Goal: Use online tool/utility: Utilize a website feature to perform a specific function

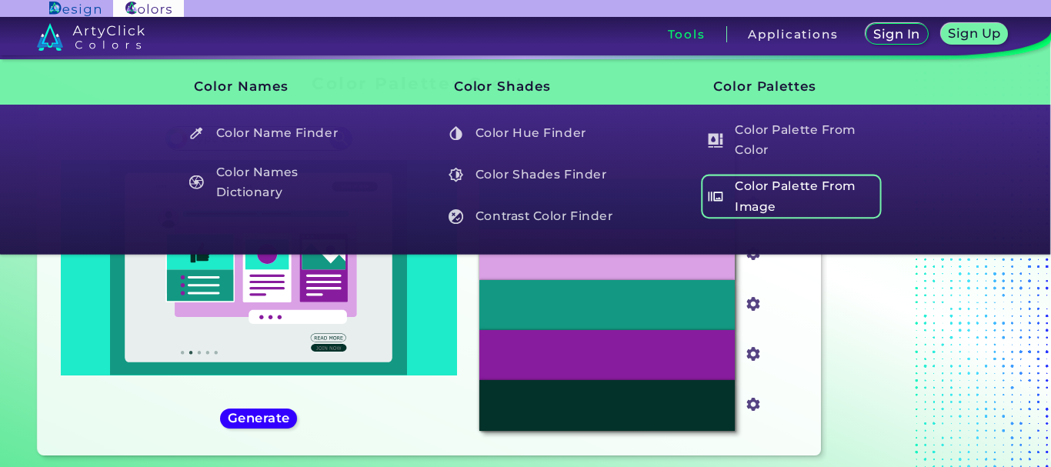
click at [795, 202] on h5 "Color Palette From Image" at bounding box center [791, 197] width 181 height 44
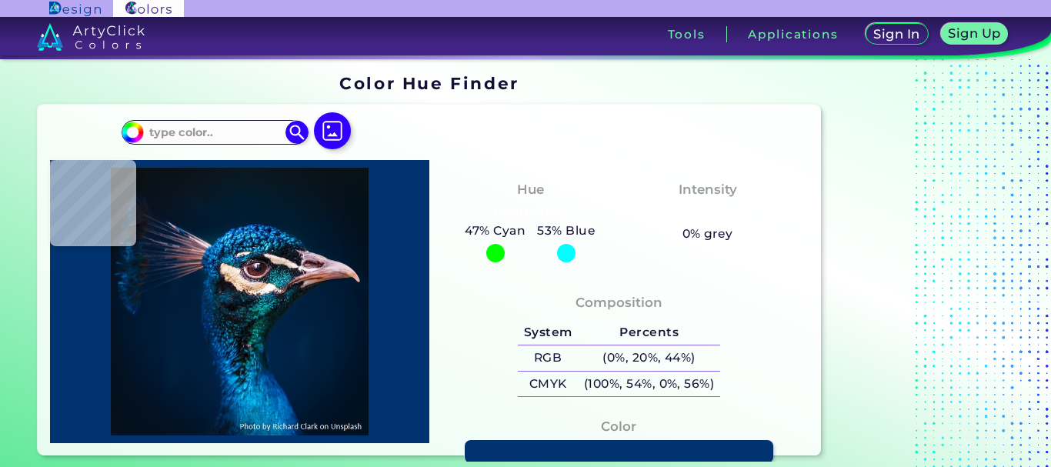
type input "#091722"
type input "#0b1218"
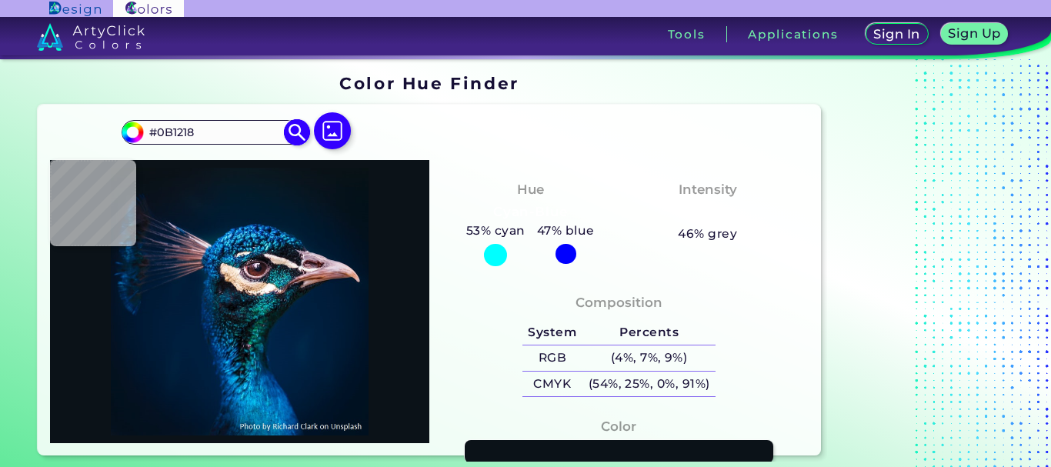
click at [296, 131] on img at bounding box center [297, 131] width 27 height 27
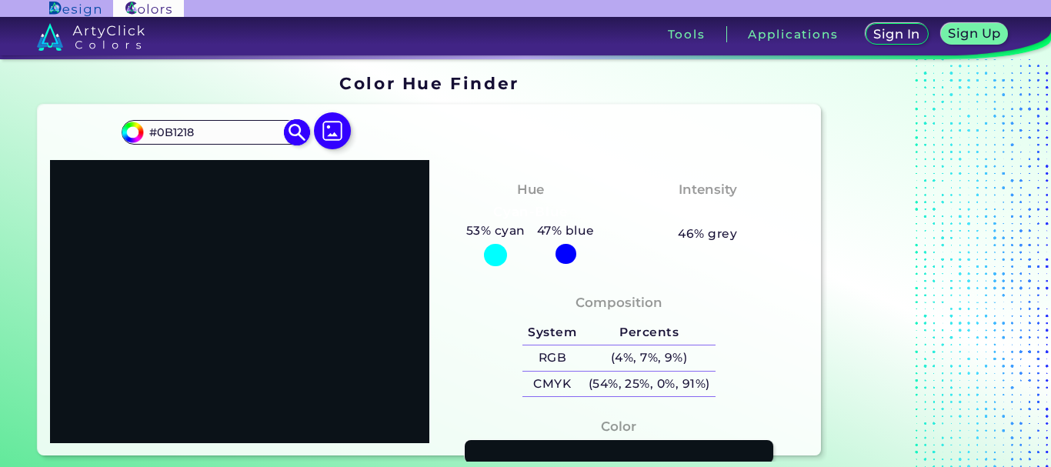
click at [214, 131] on input "#0B1218" at bounding box center [215, 132] width 143 height 21
click at [213, 131] on input "#0B1218" at bounding box center [215, 132] width 143 height 21
paste input "ff007e"
type input "#ff007e"
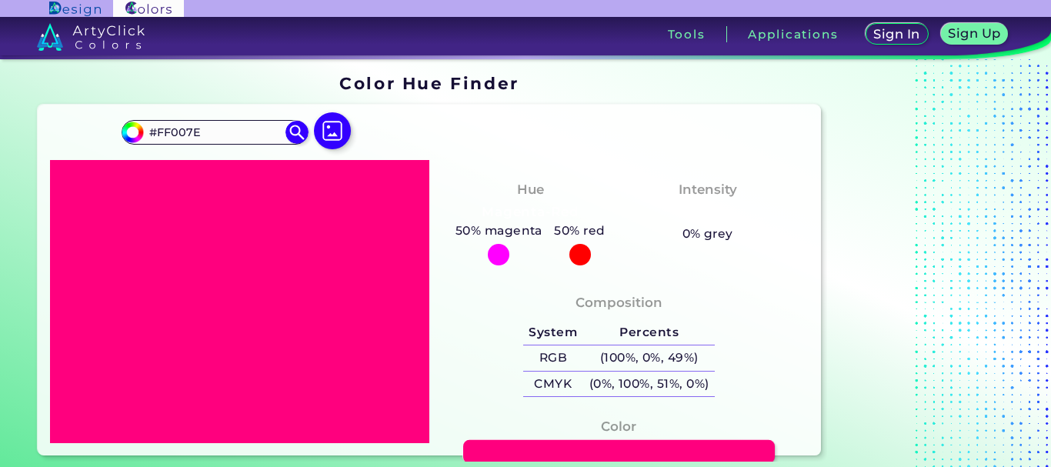
click at [505, 442] on link at bounding box center [619, 452] width 312 height 24
drag, startPoint x: 195, startPoint y: 134, endPoint x: 206, endPoint y: 132, distance: 10.9
click at [206, 132] on input "#FF007E" at bounding box center [215, 132] width 143 height 21
type input "#FF007B"
type input "#ff007b"
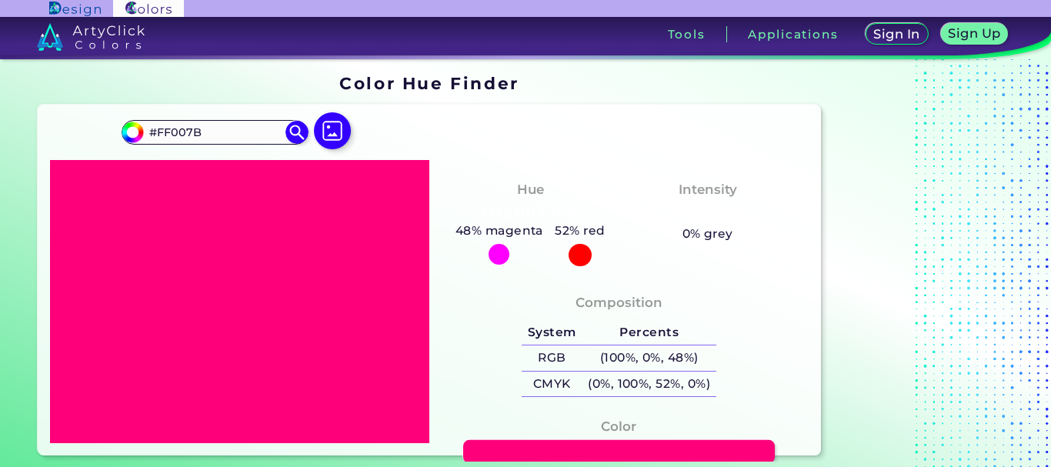
click at [486, 448] on link at bounding box center [619, 452] width 312 height 24
click at [217, 128] on input "#FF007B" at bounding box center [215, 132] width 143 height 21
paste input "fd007d"
type input "#fd007d"
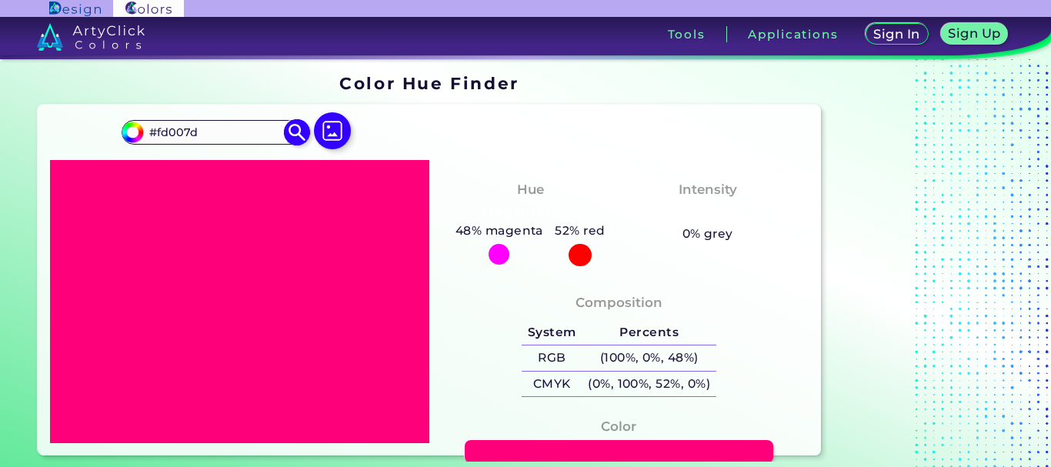
click at [287, 130] on img at bounding box center [297, 131] width 27 height 27
type input "#fd007d"
click at [560, 449] on link at bounding box center [619, 452] width 312 height 24
drag, startPoint x: 192, startPoint y: 130, endPoint x: 212, endPoint y: 133, distance: 19.5
click at [209, 133] on input "#FD007D" at bounding box center [215, 132] width 143 height 21
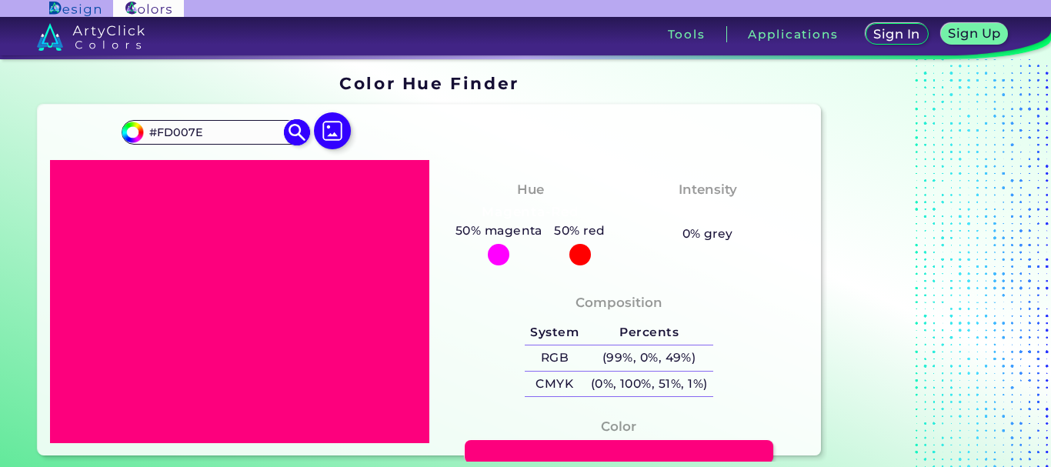
type input "#FD007E"
type input "#fd007e"
click at [301, 128] on img at bounding box center [297, 131] width 27 height 27
click at [296, 128] on img at bounding box center [297, 131] width 27 height 27
click at [209, 124] on input "#FD007E" at bounding box center [215, 132] width 143 height 21
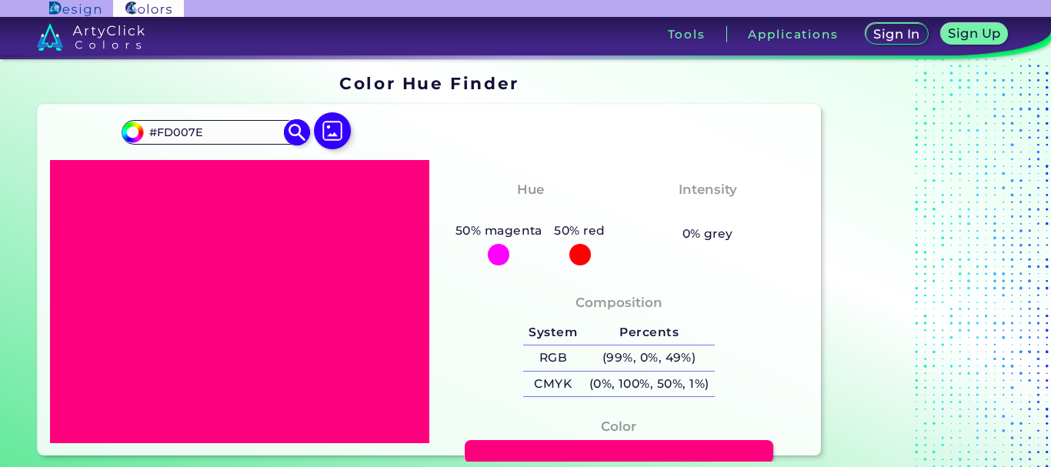
click at [209, 124] on input "#FD007E" at bounding box center [215, 132] width 143 height 21
click at [556, 445] on link at bounding box center [619, 452] width 312 height 24
click at [203, 128] on input "#FD007E" at bounding box center [215, 132] width 143 height 21
click at [195, 132] on input "#FD007E" at bounding box center [215, 132] width 143 height 21
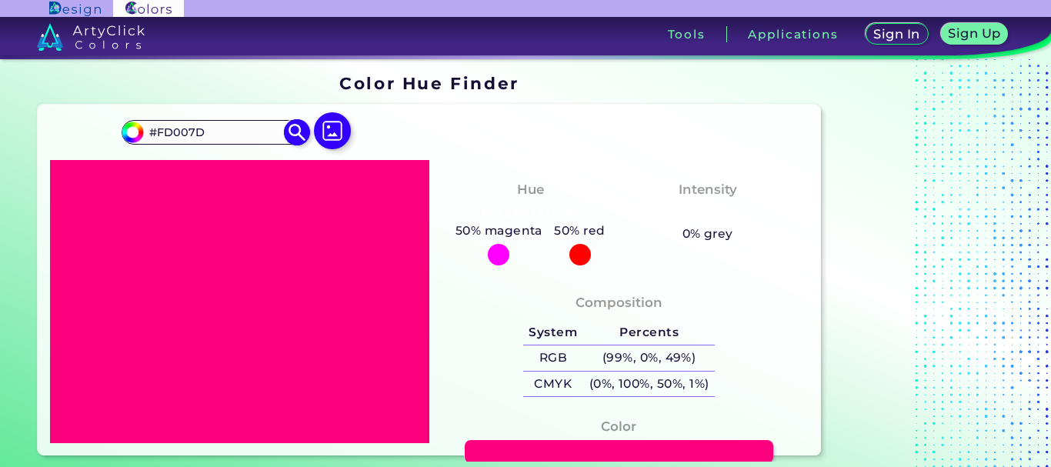
type input "#FD007D"
click at [295, 132] on img at bounding box center [297, 131] width 27 height 27
type input "#fd007d"
click at [518, 450] on link at bounding box center [619, 452] width 312 height 24
click at [195, 139] on input "#FD007D" at bounding box center [215, 132] width 143 height 21
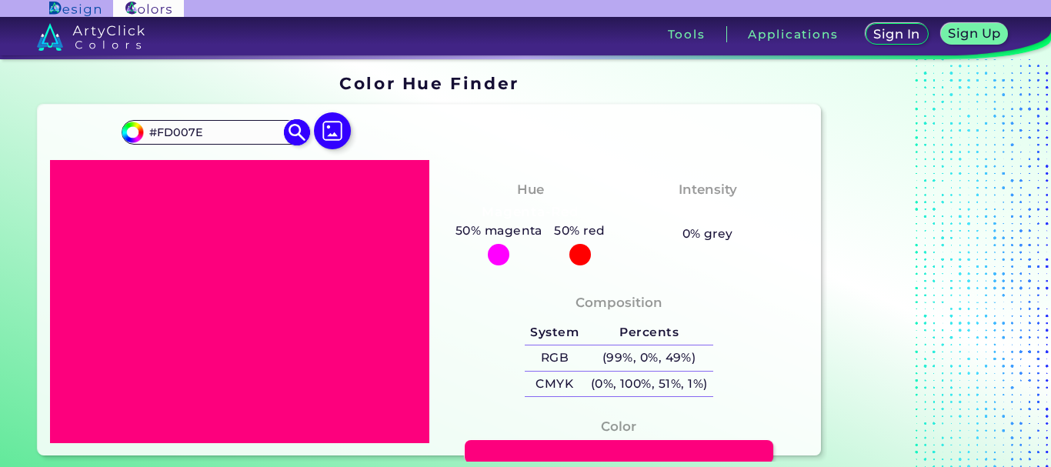
type input "#FD007E"
click at [292, 132] on img at bounding box center [297, 131] width 27 height 27
type input "#fd007e"
click at [559, 454] on link at bounding box center [619, 452] width 312 height 24
drag, startPoint x: 192, startPoint y: 125, endPoint x: 212, endPoint y: 137, distance: 23.5
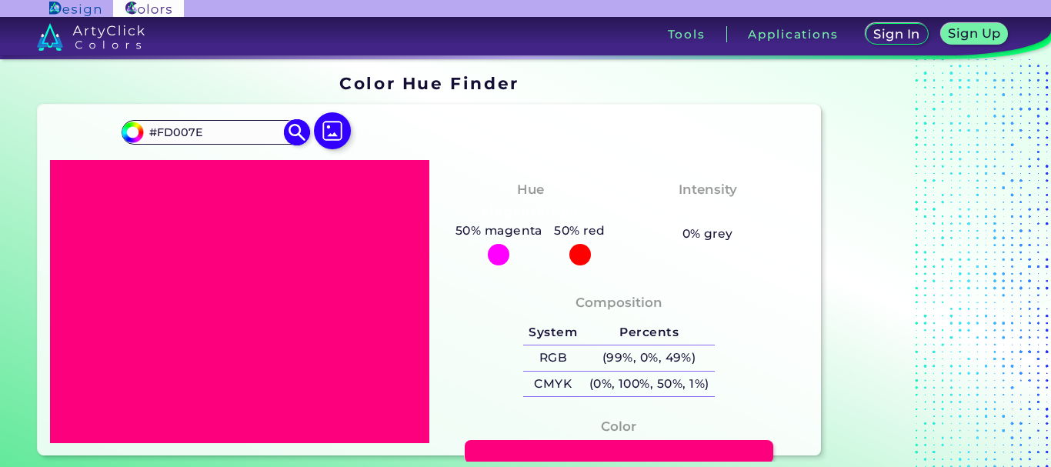
click at [212, 137] on input "#FD007E" at bounding box center [215, 132] width 143 height 21
type input "#FD007D"
type input "#fd007d"
type input "#FD007B"
type input "#fd007b"
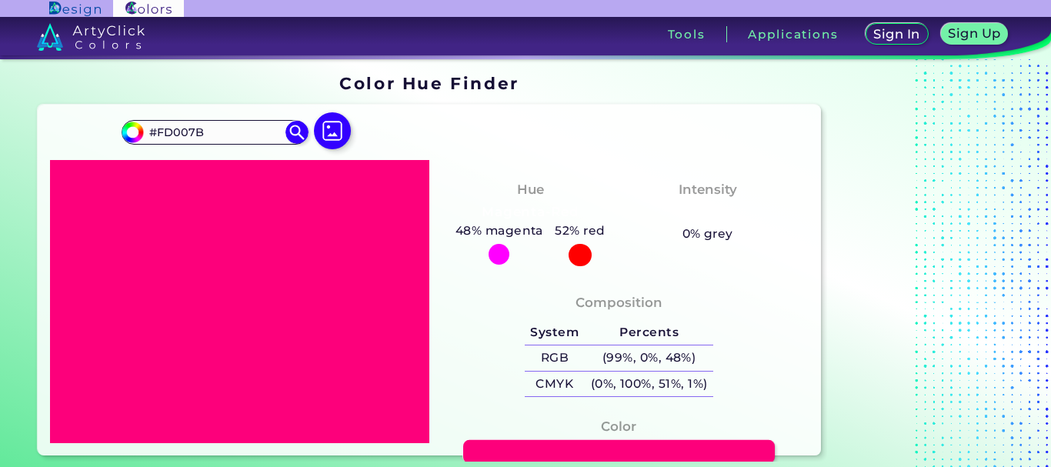
click at [485, 442] on link at bounding box center [619, 452] width 312 height 24
click at [214, 132] on input "#FD007B" at bounding box center [215, 132] width 143 height 21
drag, startPoint x: 195, startPoint y: 135, endPoint x: 208, endPoint y: 135, distance: 13.1
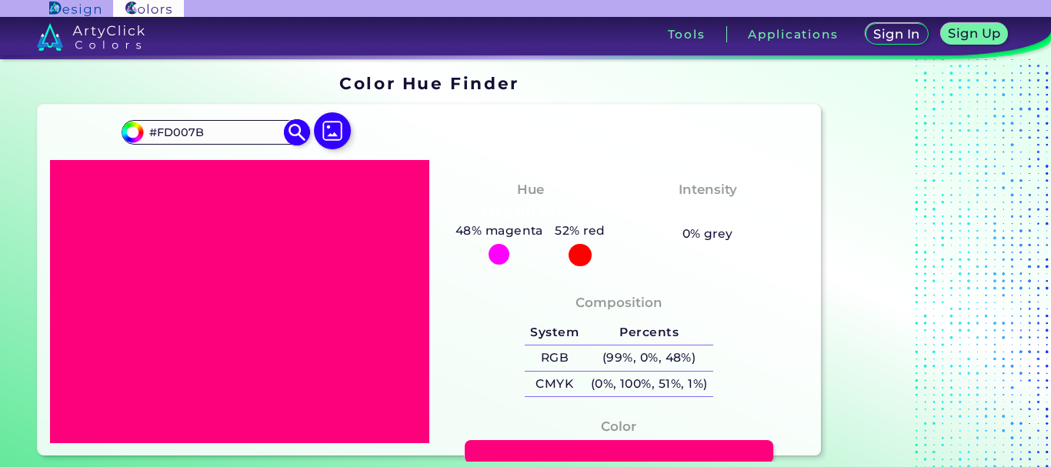
click at [208, 135] on input "#FD007B" at bounding box center [215, 132] width 143 height 21
type input "#FD007E"
click at [291, 136] on img at bounding box center [297, 131] width 27 height 27
type input "#fd007e"
click at [236, 134] on input "#FD007E" at bounding box center [215, 132] width 143 height 21
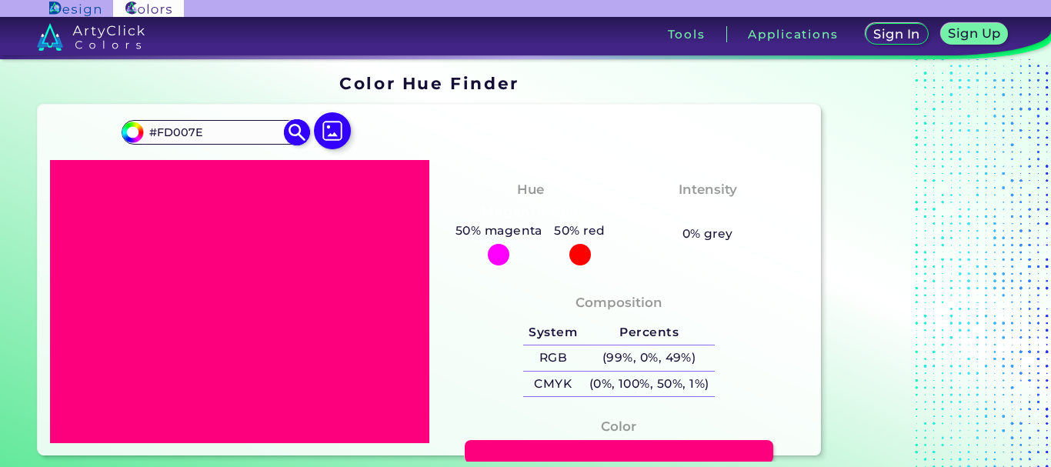
click at [236, 134] on input "#FD007E" at bounding box center [215, 132] width 143 height 21
click at [211, 133] on input "#FD007E" at bounding box center [215, 132] width 143 height 21
paste input "e69f92"
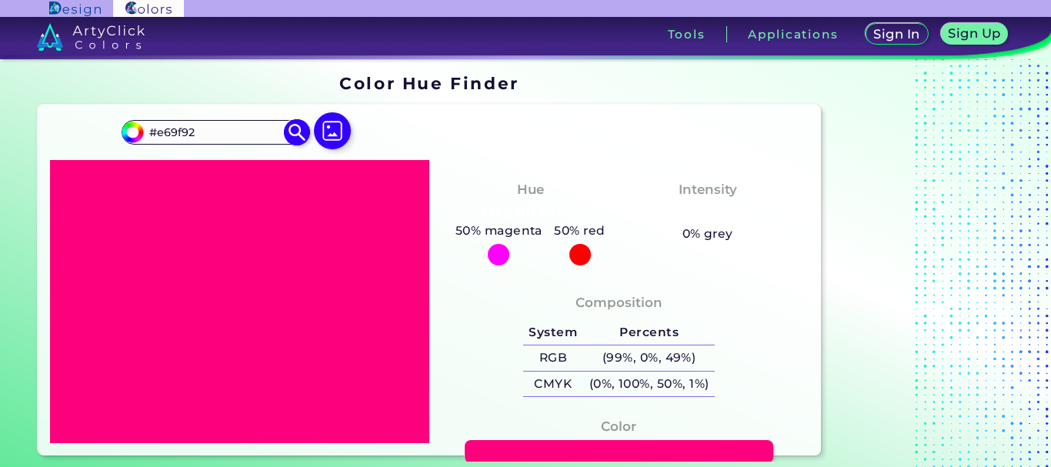
type input "#e69f92"
click at [305, 133] on img at bounding box center [297, 131] width 27 height 27
type input "#e69f92"
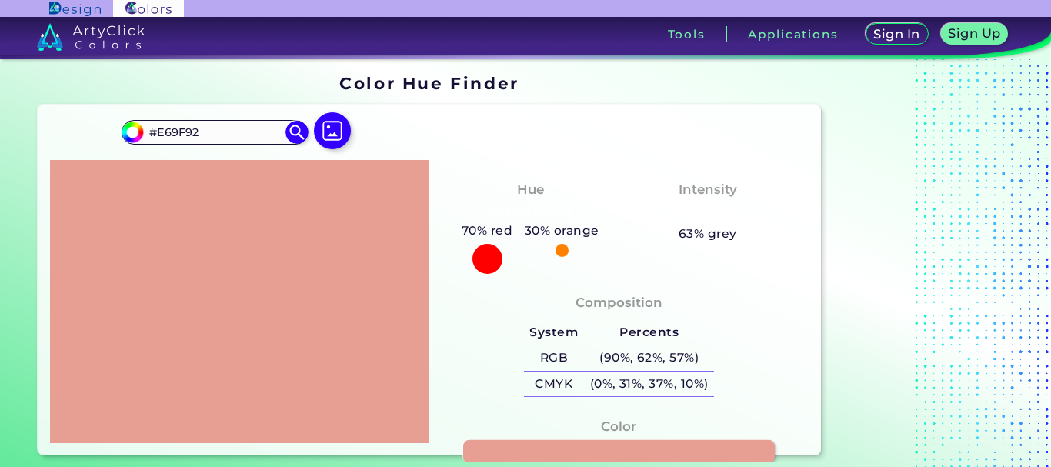
click at [524, 450] on link at bounding box center [619, 452] width 312 height 24
click at [225, 134] on input "#E69F92" at bounding box center [215, 132] width 143 height 21
paste input "e69f"
click at [292, 139] on img at bounding box center [297, 131] width 27 height 27
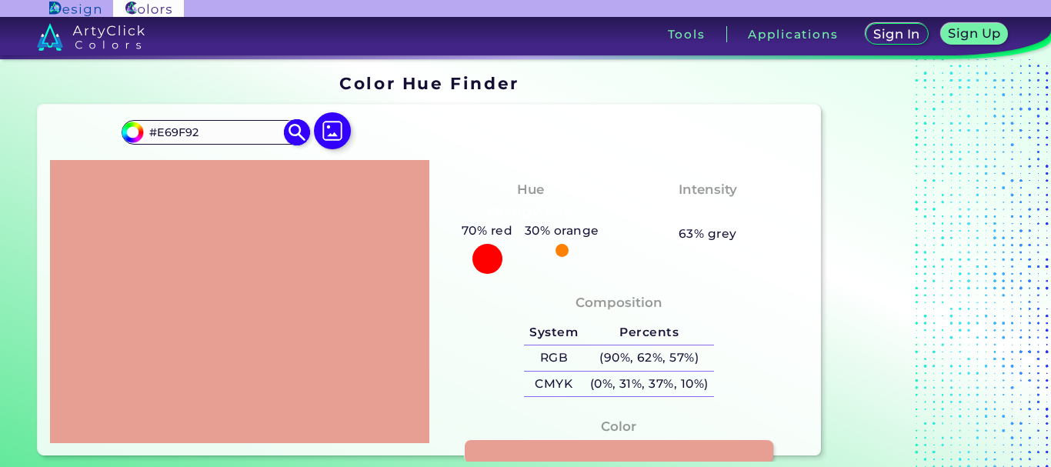
click at [293, 137] on img at bounding box center [297, 131] width 27 height 27
click at [185, 138] on input "#E69F92" at bounding box center [215, 132] width 143 height 21
paste input "ee353"
type input "#ee3532"
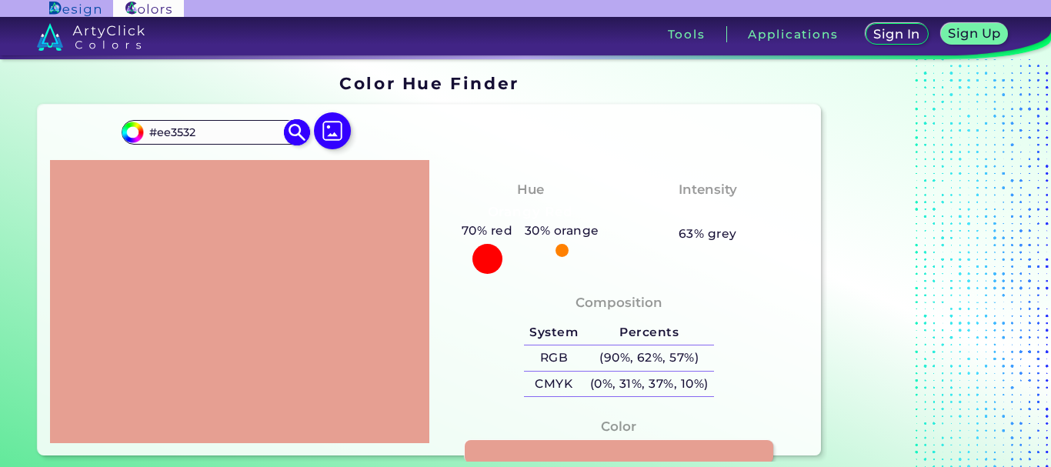
click at [288, 133] on img at bounding box center [297, 131] width 27 height 27
type input "#ee3532"
type input "#EE3532"
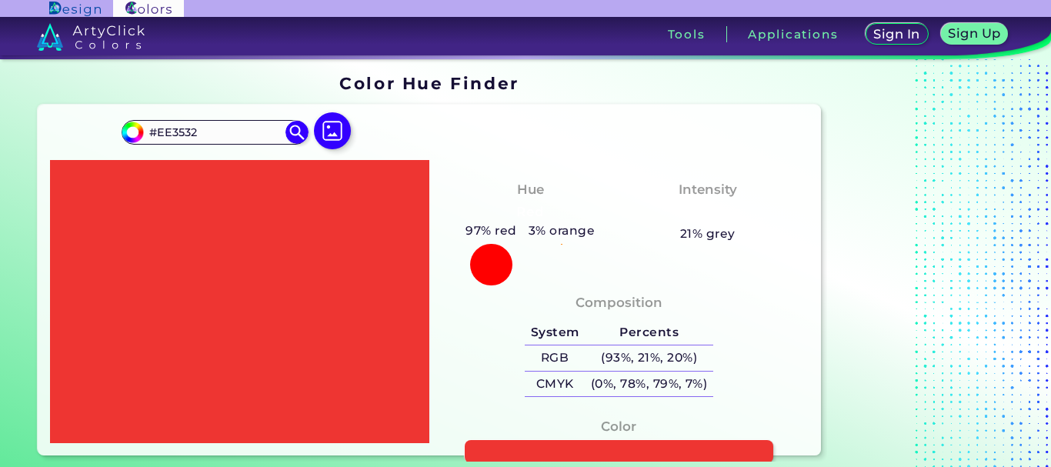
click at [497, 463] on section "Color Hue Finder Color Hue Finder #ee3532 #EE3532 Acadia ◉ Acid Green ◉ Aero Bl…" at bounding box center [525, 265] width 1051 height 412
click at [496, 454] on link at bounding box center [619, 452] width 312 height 24
click at [503, 445] on link at bounding box center [619, 452] width 312 height 24
click at [209, 131] on input "#EE3532" at bounding box center [215, 132] width 143 height 21
